Goal: Find specific page/section: Find specific page/section

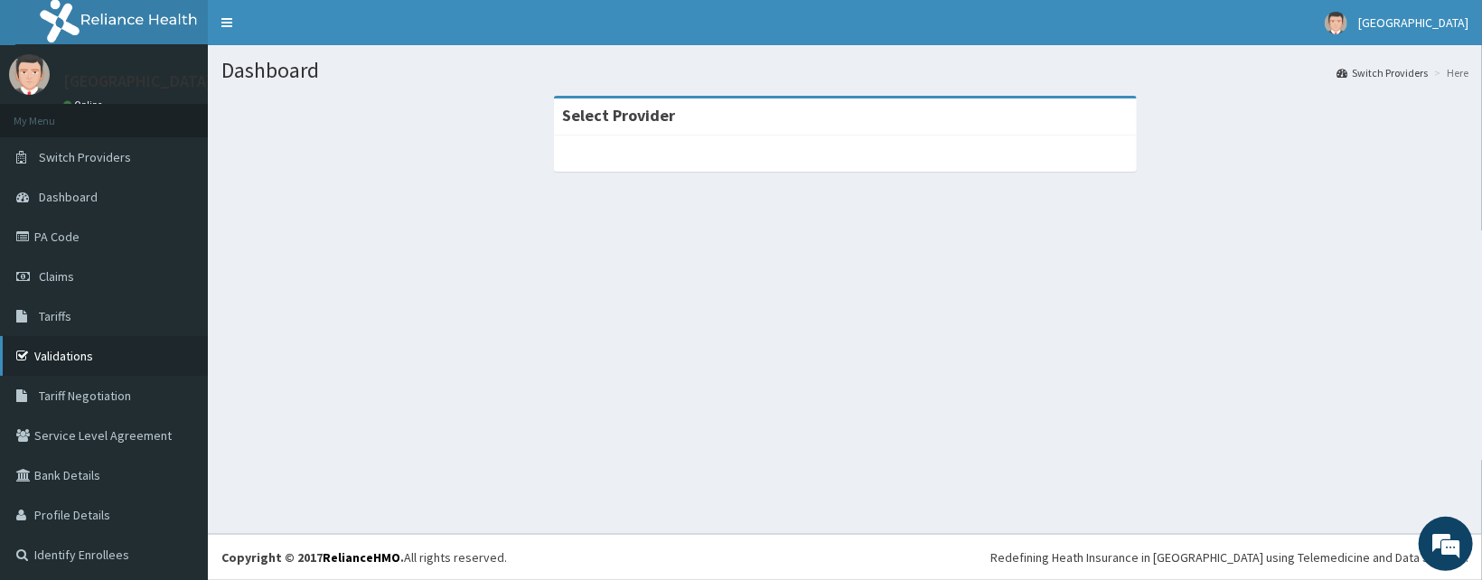
click at [79, 354] on link "Validations" at bounding box center [104, 356] width 208 height 40
